Goal: Task Accomplishment & Management: Manage account settings

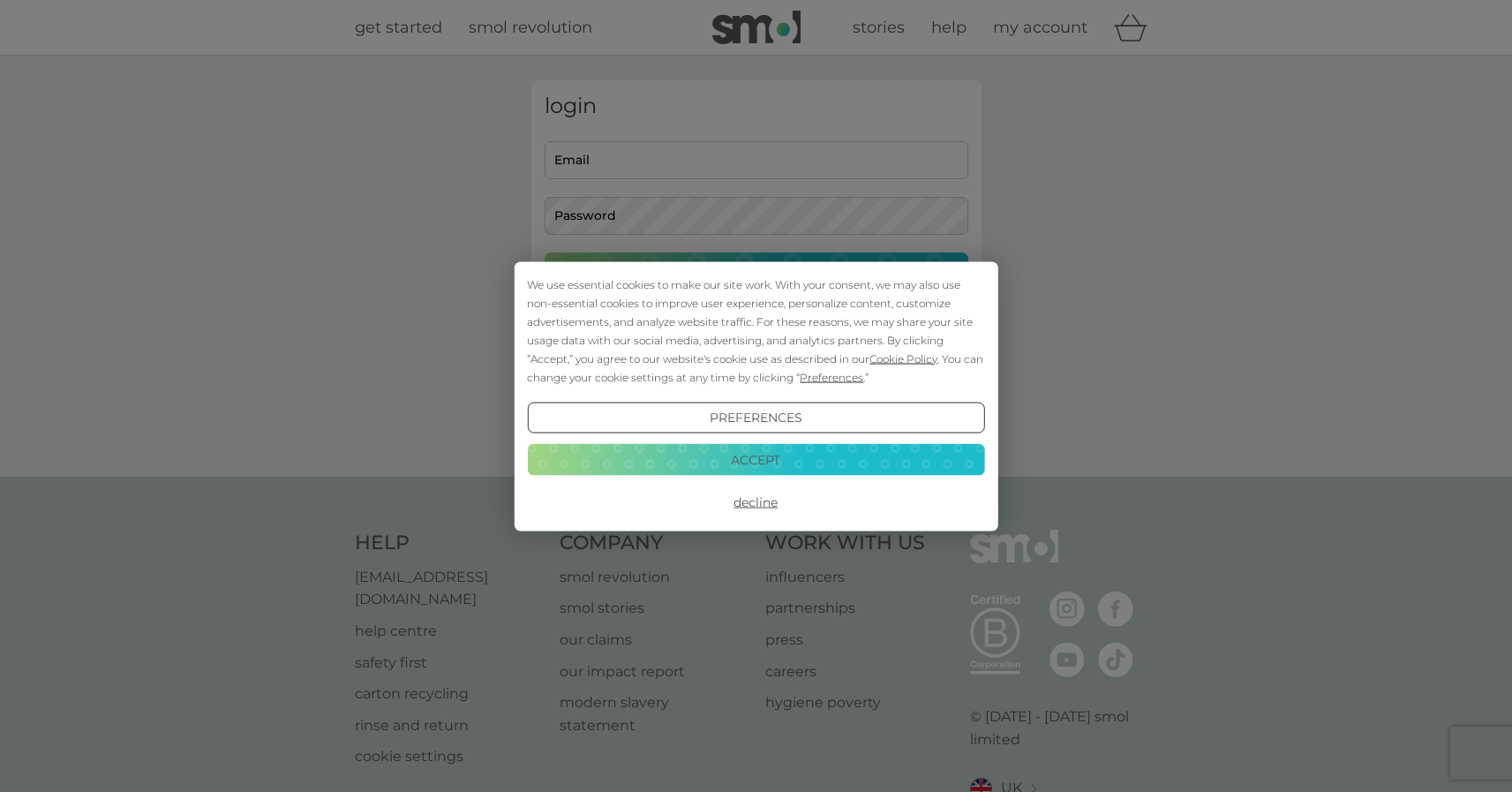
click at [742, 466] on button "Accept" at bounding box center [756, 460] width 458 height 32
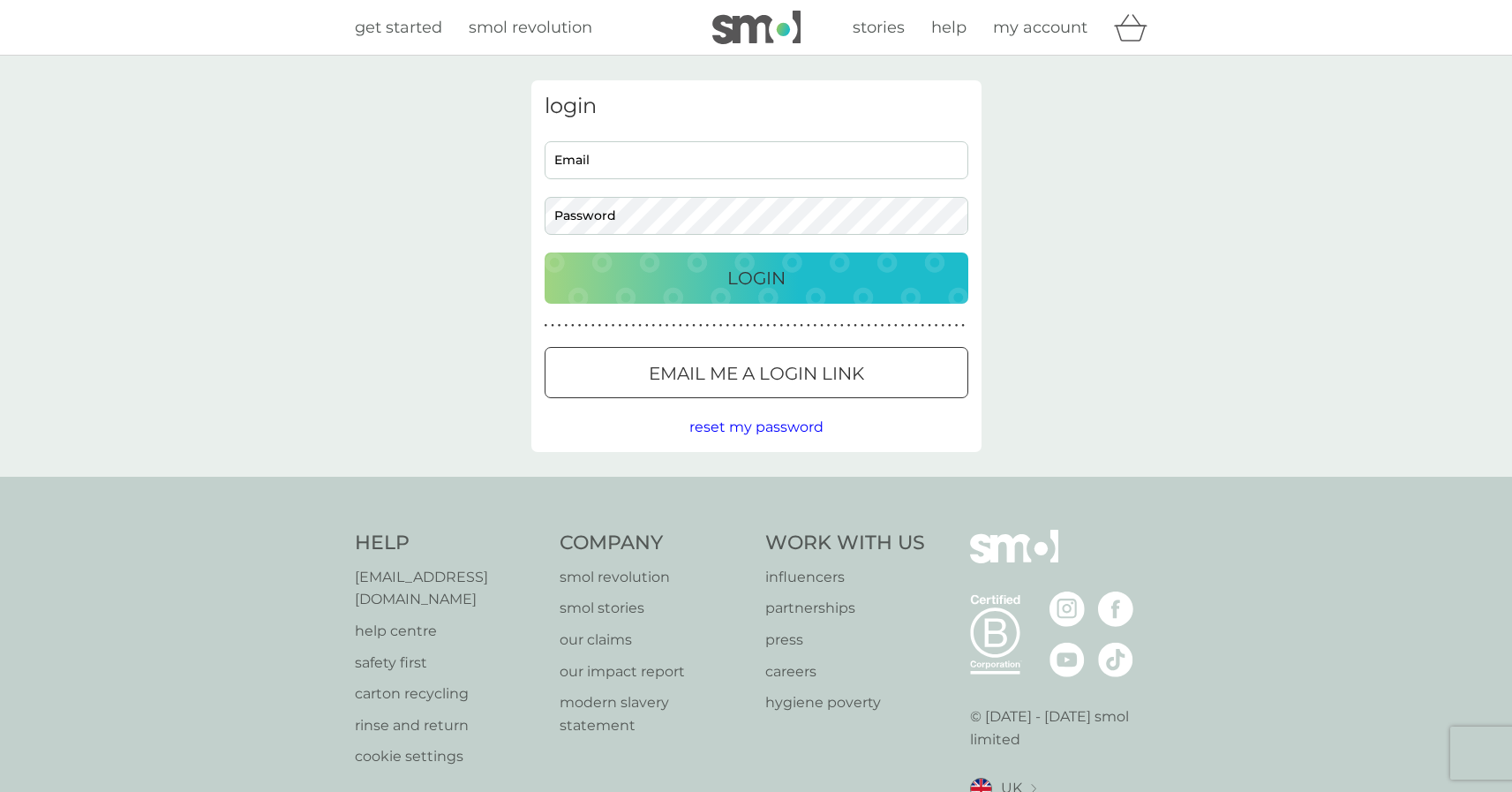
click at [691, 156] on input "Email" at bounding box center [756, 160] width 424 height 38
type input "dmblackb@gmail.com"
click at [544, 253] on button "Login" at bounding box center [756, 278] width 424 height 51
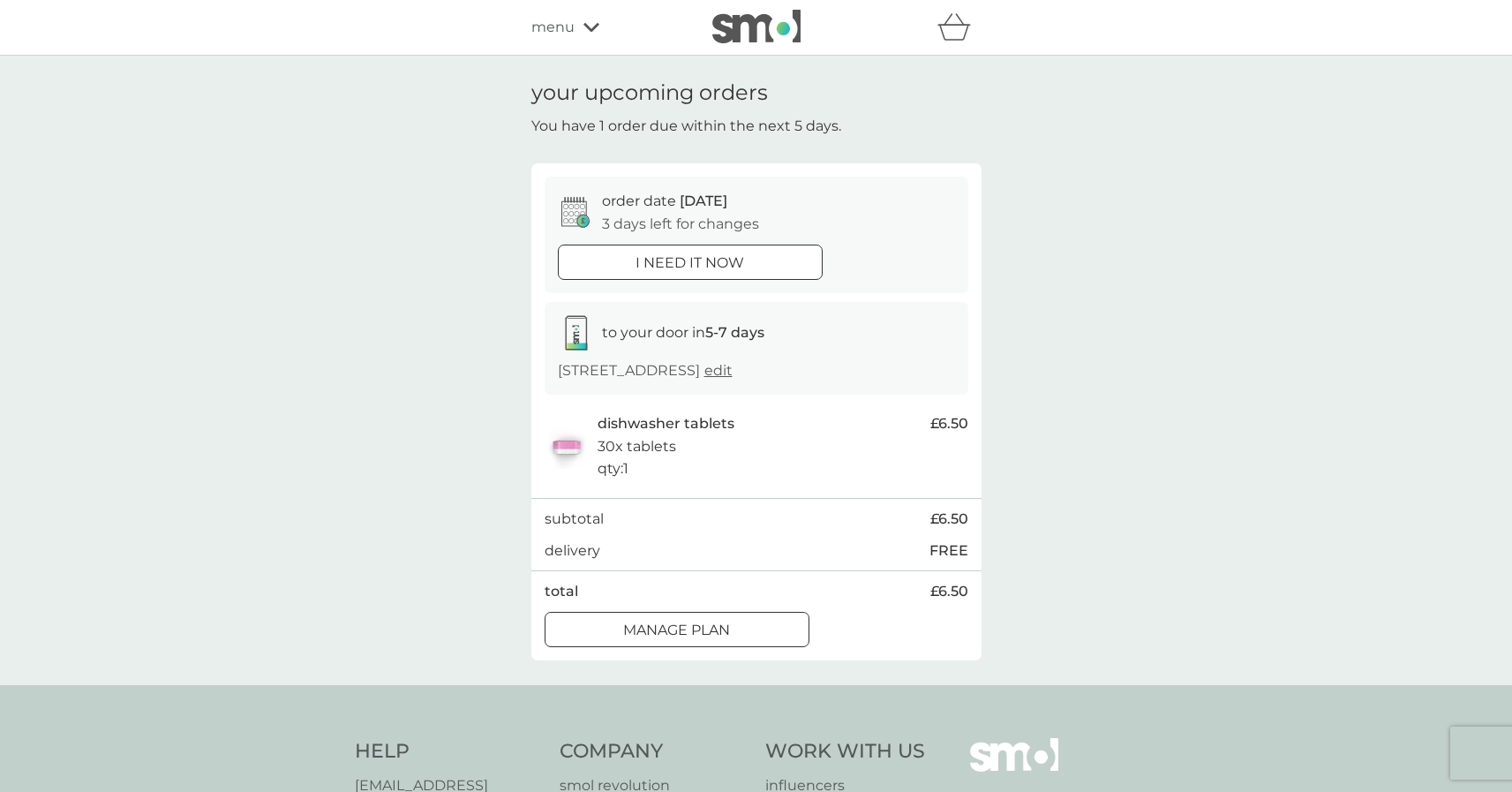
click at [701, 631] on div at bounding box center [678, 630] width 64 height 19
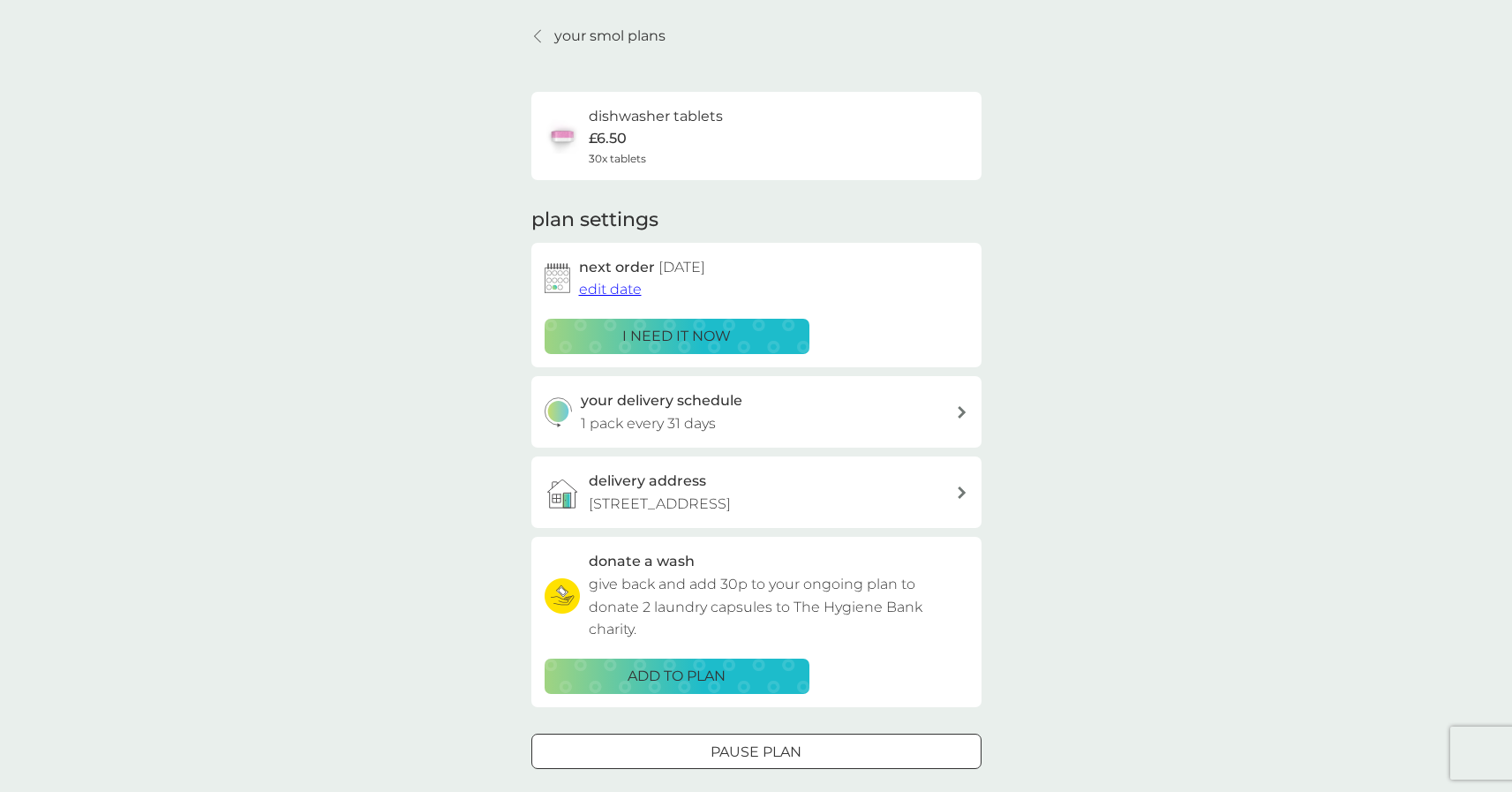
scroll to position [57, 0]
click at [592, 292] on span "edit date" at bounding box center [610, 288] width 63 height 17
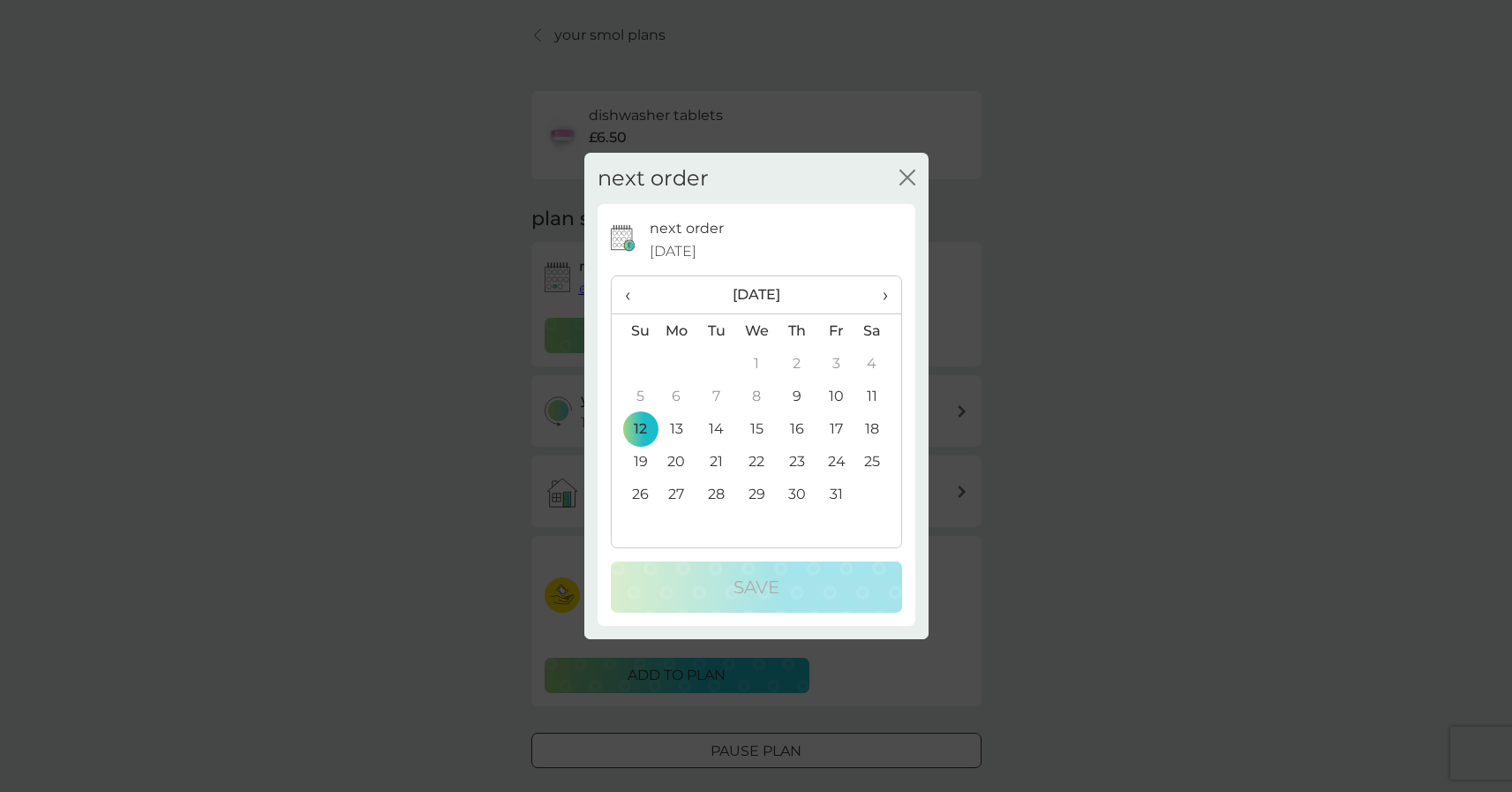
click at [883, 294] on span "›" at bounding box center [879, 295] width 18 height 37
click at [638, 426] on td "9" at bounding box center [634, 428] width 45 height 33
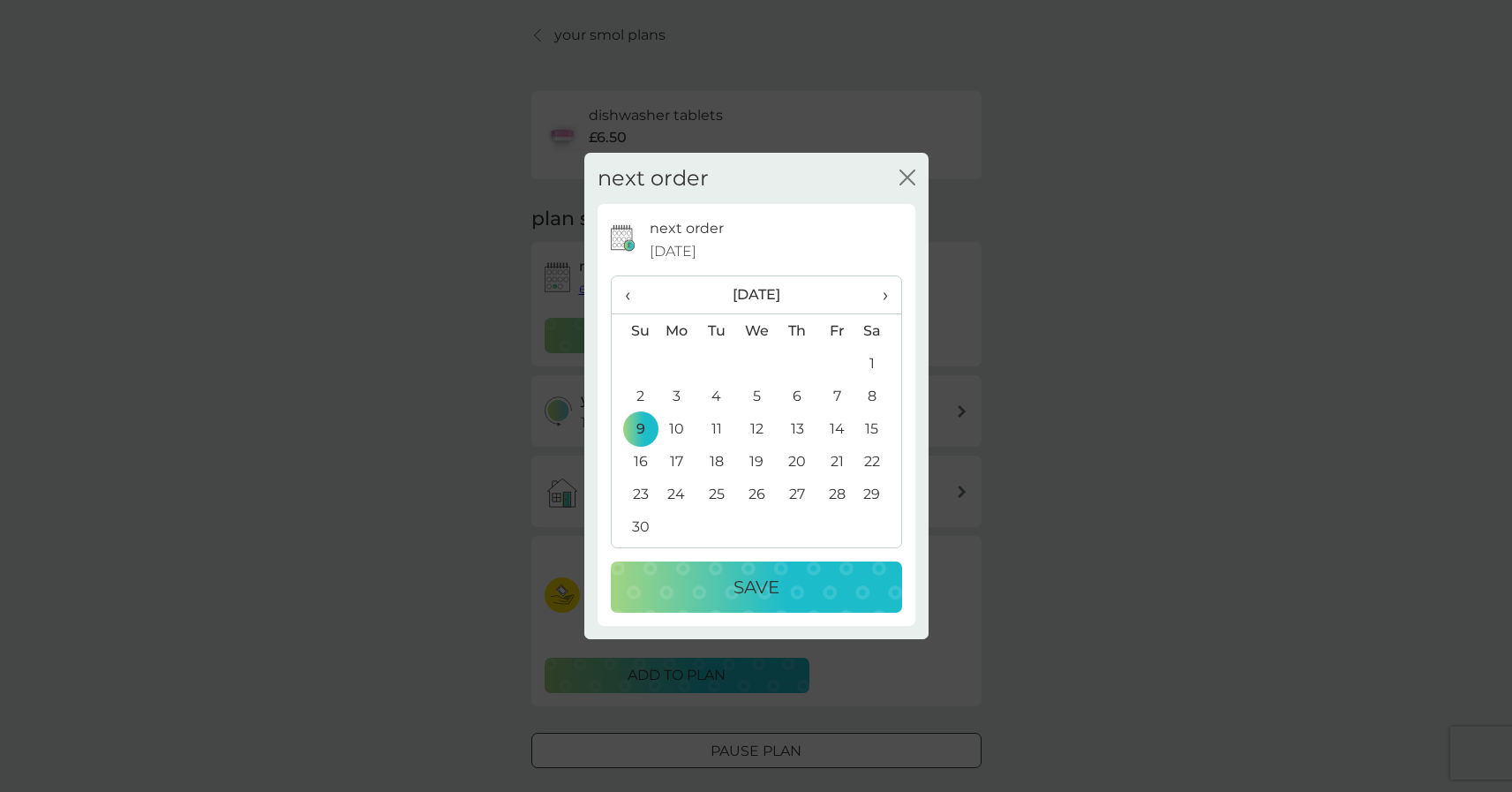
click at [679, 576] on div "Save" at bounding box center [756, 587] width 256 height 28
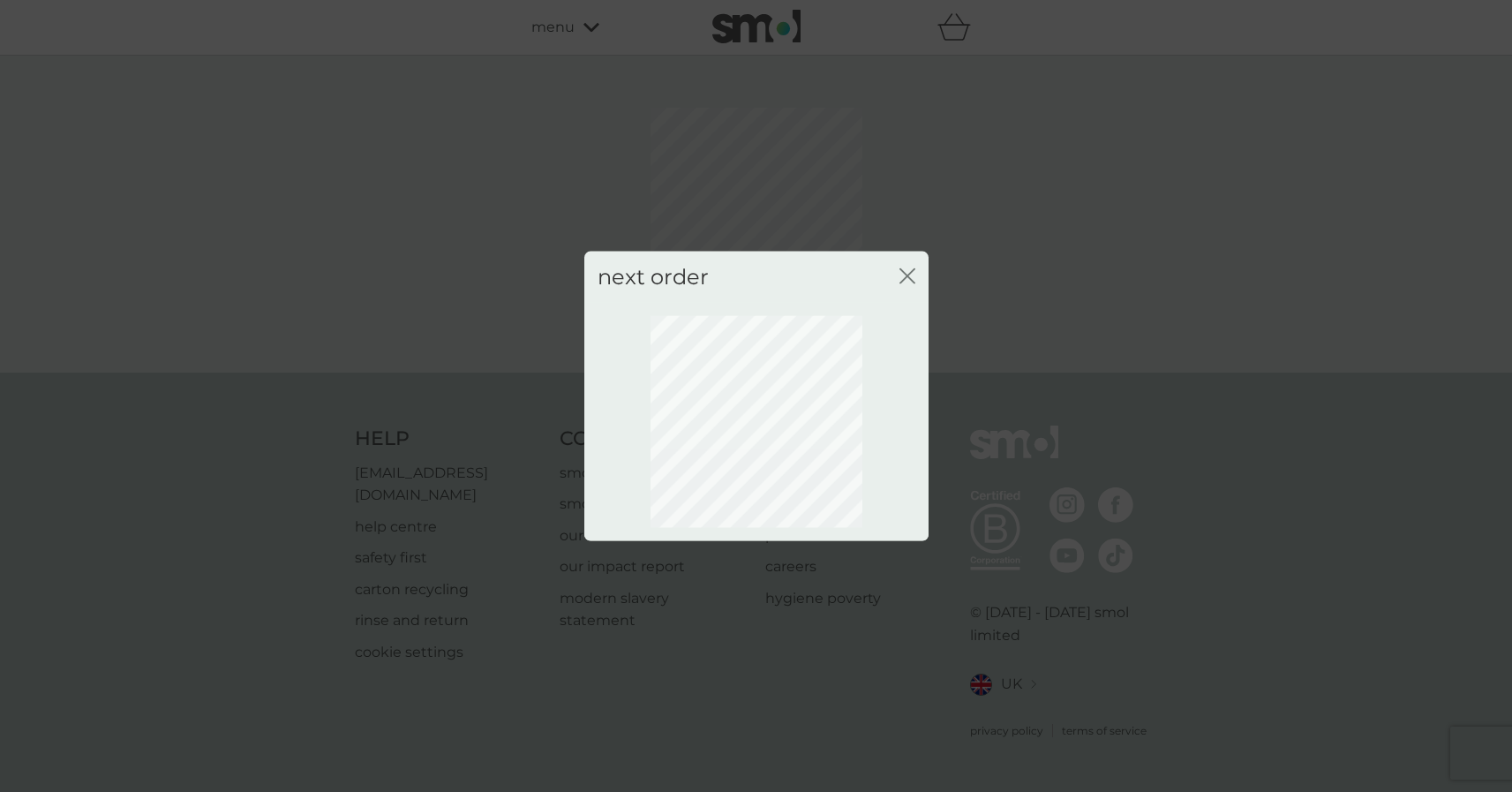
scroll to position [0, 0]
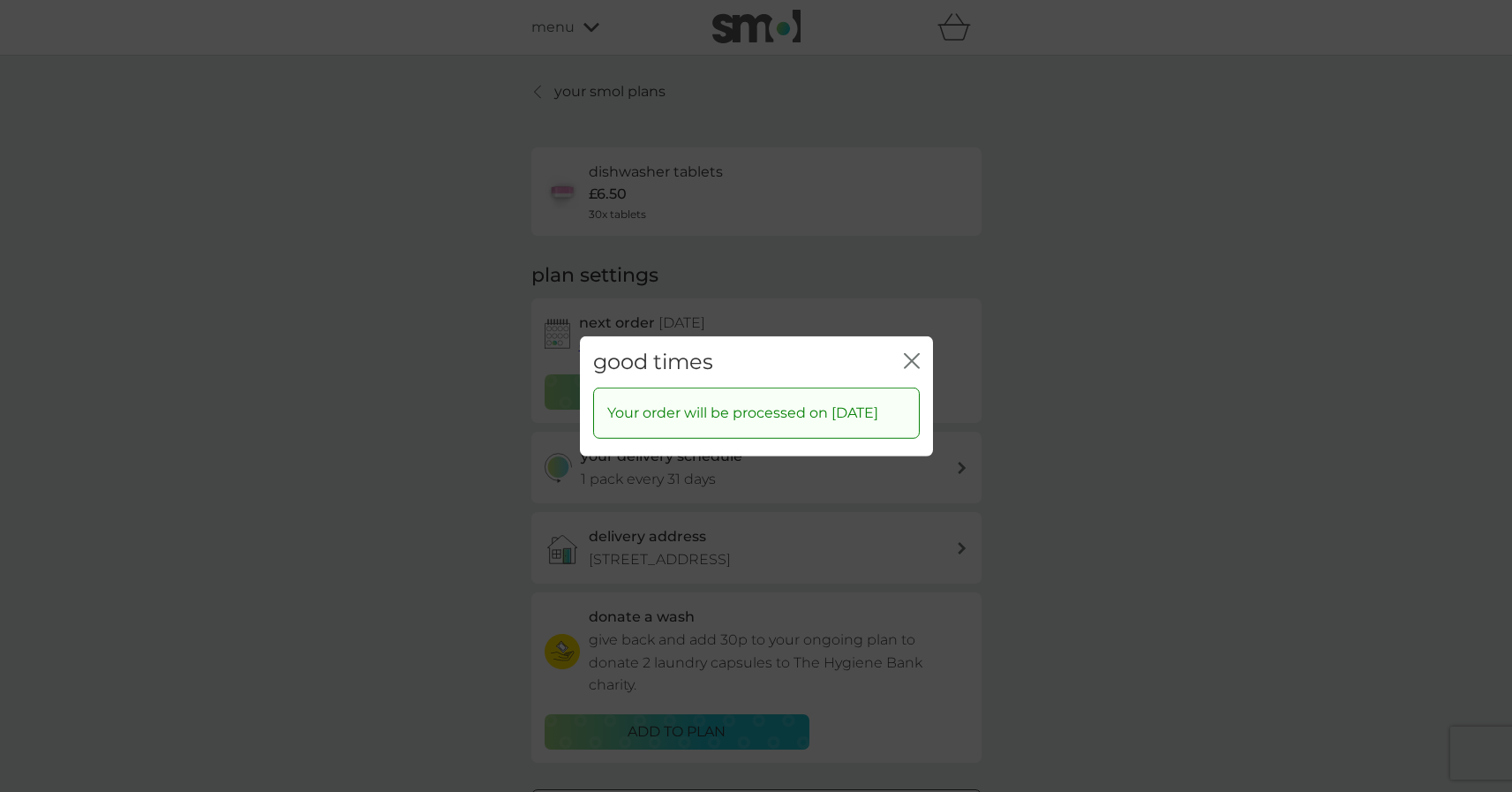
click at [914, 352] on icon "close" at bounding box center [912, 360] width 16 height 16
